Goal: Navigation & Orientation: Find specific page/section

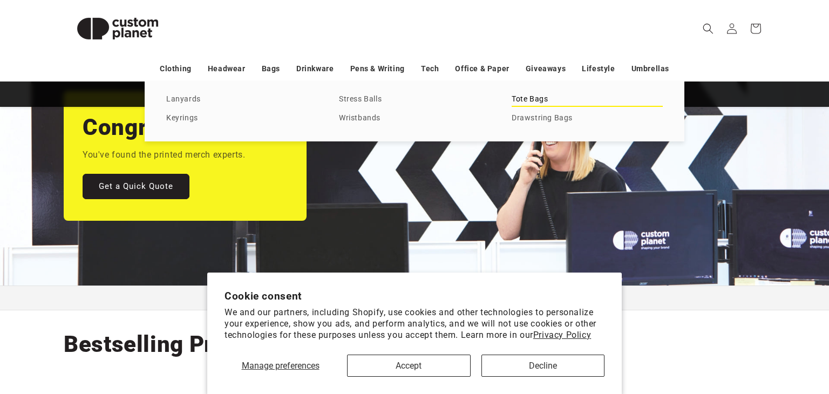
click at [534, 99] on link "Tote Bags" at bounding box center [587, 99] width 151 height 15
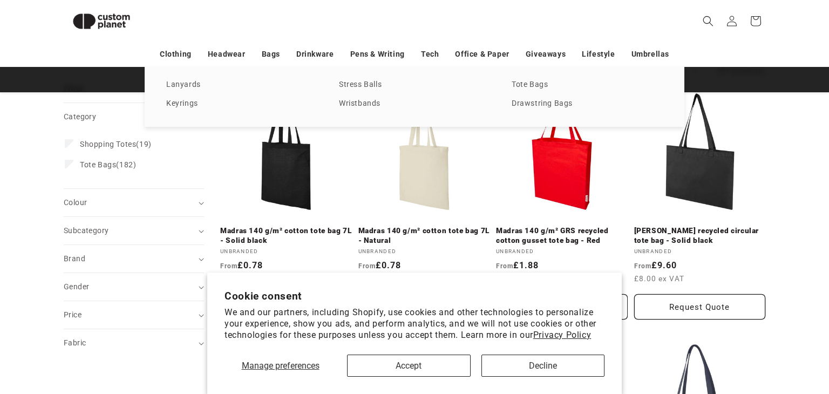
scroll to position [133, 0]
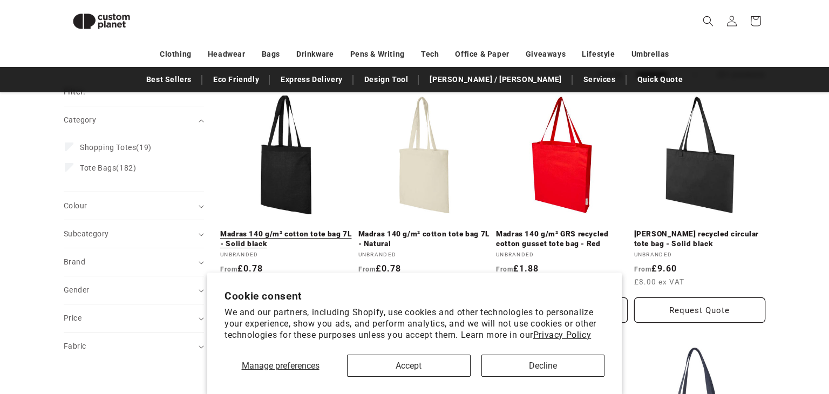
click at [285, 229] on link "Madras 140 g/m² cotton tote bag 7L - Solid black" at bounding box center [286, 238] width 132 height 19
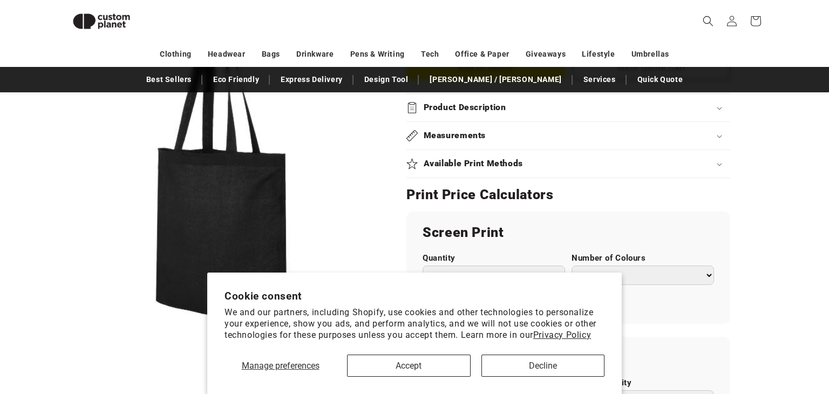
scroll to position [478, 0]
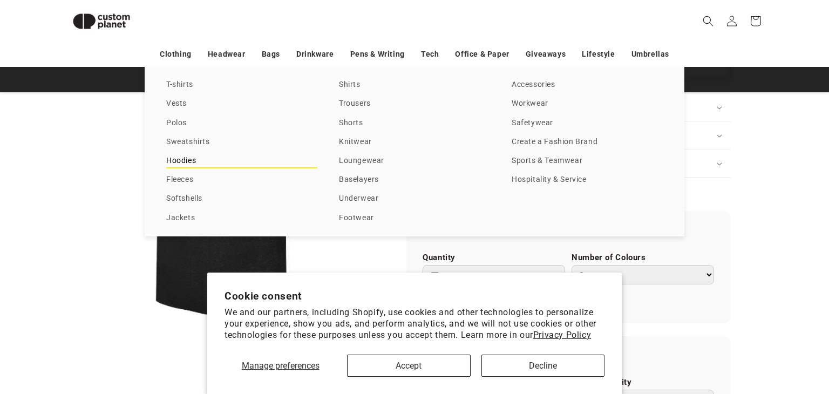
click at [188, 158] on link "Hoodies" at bounding box center [241, 161] width 151 height 15
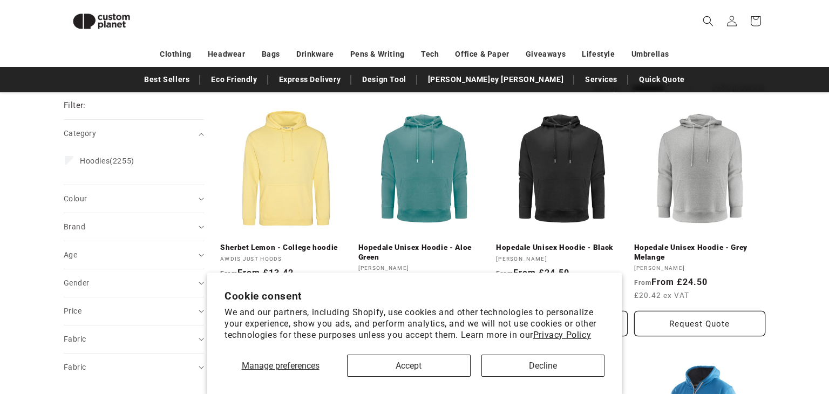
scroll to position [119, 0]
click at [419, 375] on button "Accept" at bounding box center [408, 366] width 123 height 22
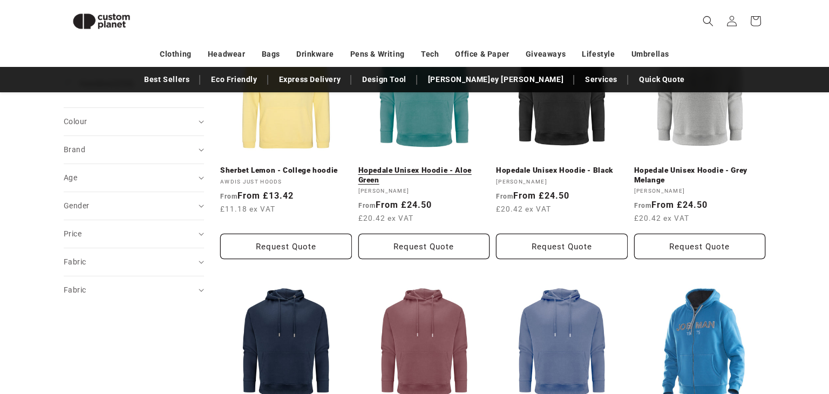
scroll to position [0, 0]
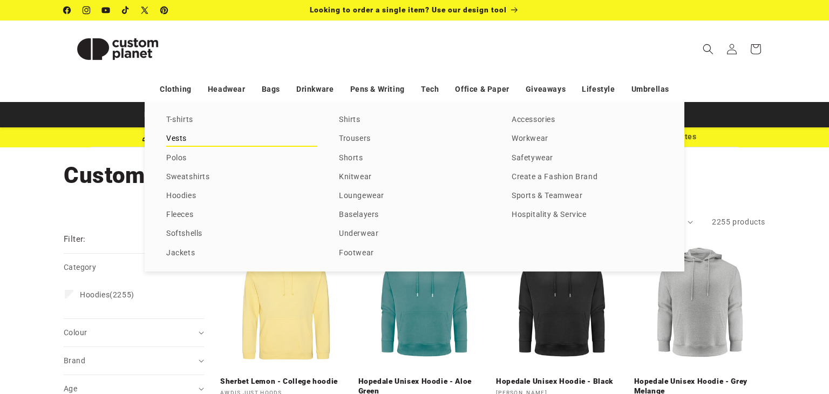
click at [179, 139] on link "Vests" at bounding box center [241, 139] width 151 height 15
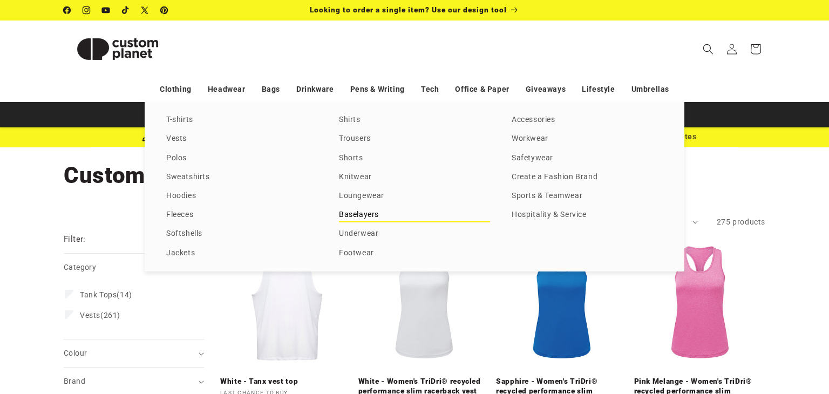
click at [355, 215] on link "Baselayers" at bounding box center [414, 215] width 151 height 15
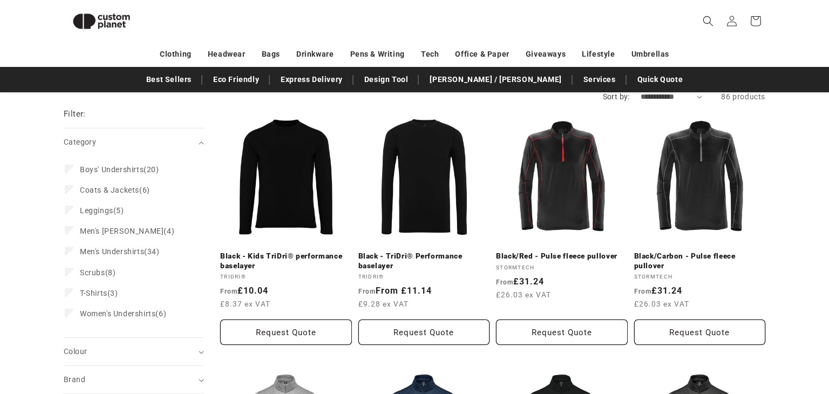
scroll to position [110, 0]
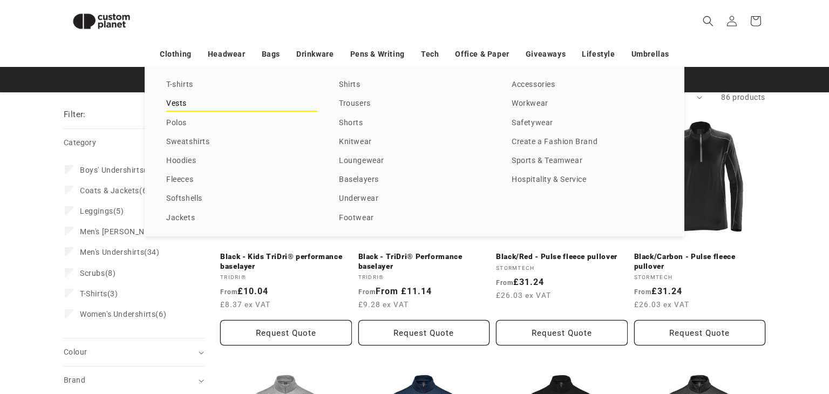
click at [187, 110] on link "Vests" at bounding box center [241, 104] width 151 height 15
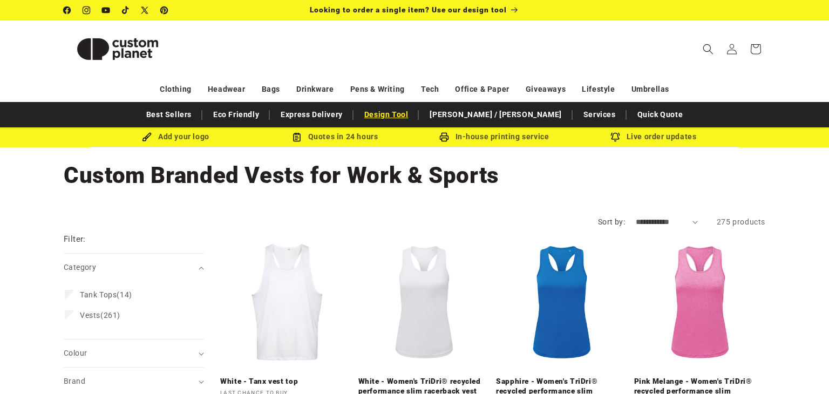
click at [413, 114] on link "Design Tool" at bounding box center [386, 114] width 55 height 19
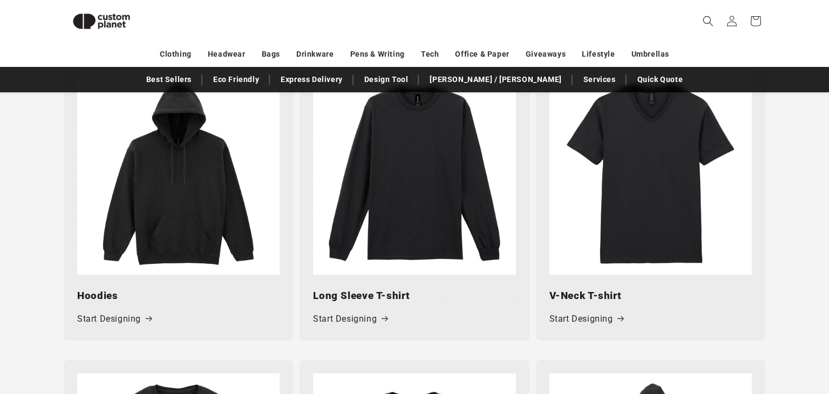
scroll to position [841, 0]
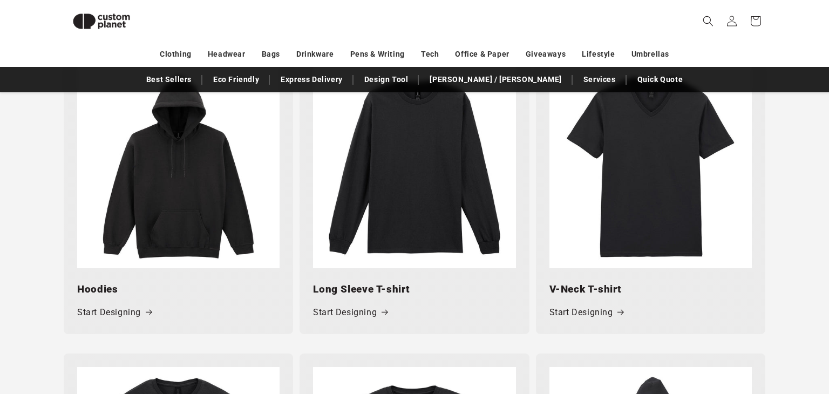
click at [200, 192] on img at bounding box center [178, 167] width 202 height 202
click at [139, 310] on link "Start Designing" at bounding box center [114, 313] width 74 height 16
